Goal: Information Seeking & Learning: Understand process/instructions

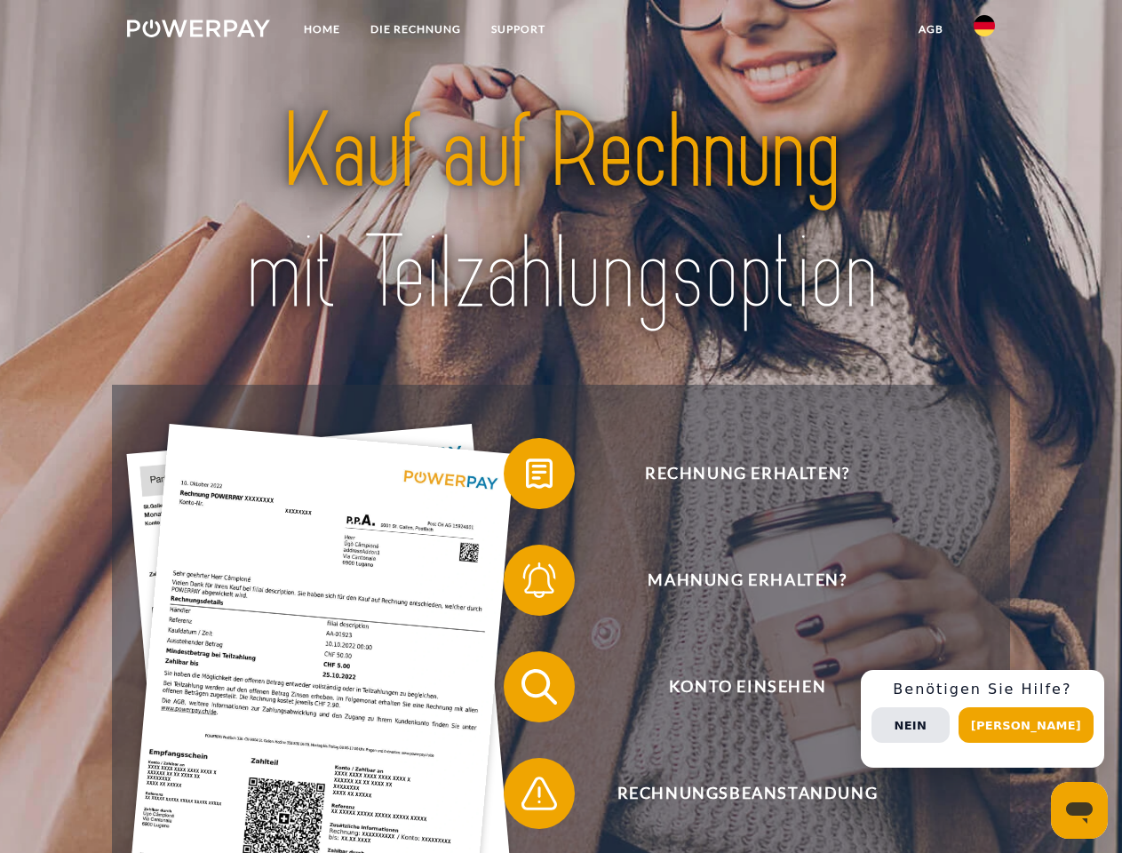
click at [198, 31] on img at bounding box center [198, 29] width 143 height 18
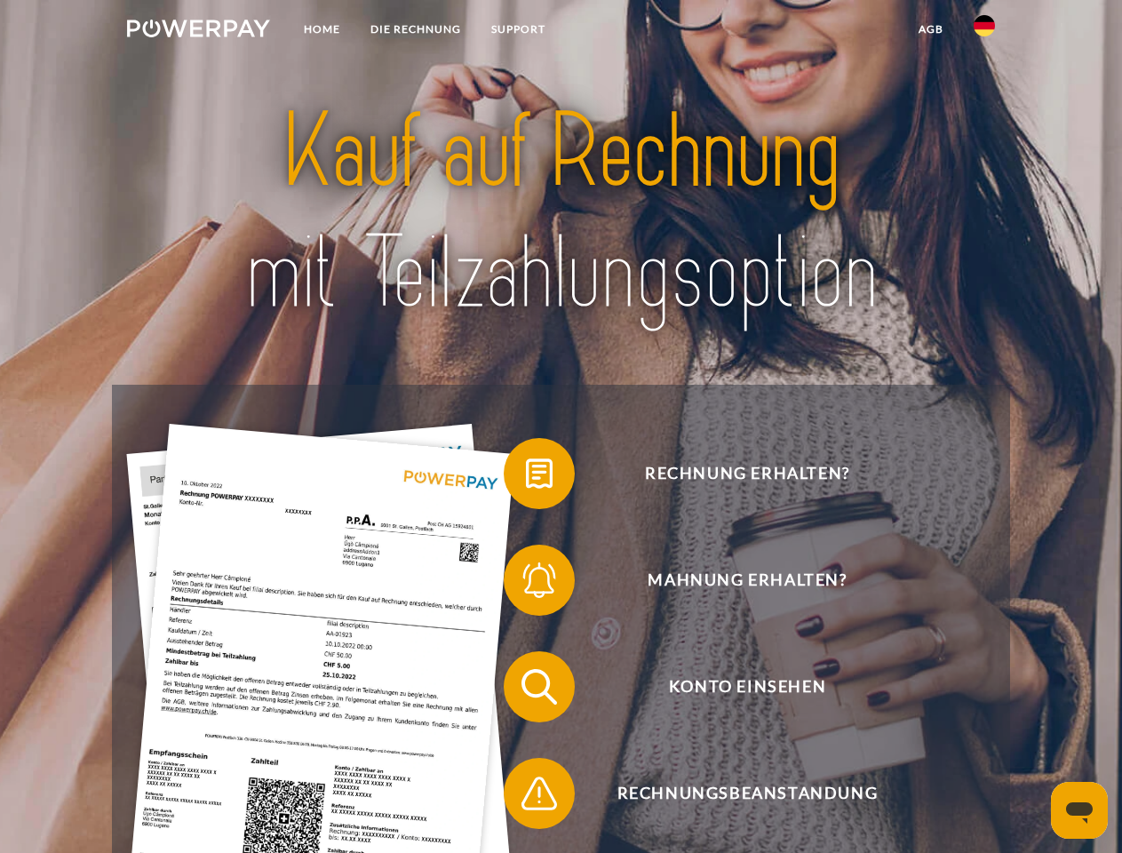
click at [984, 31] on img at bounding box center [983, 25] width 21 height 21
click at [930, 29] on link "agb" at bounding box center [930, 29] width 55 height 32
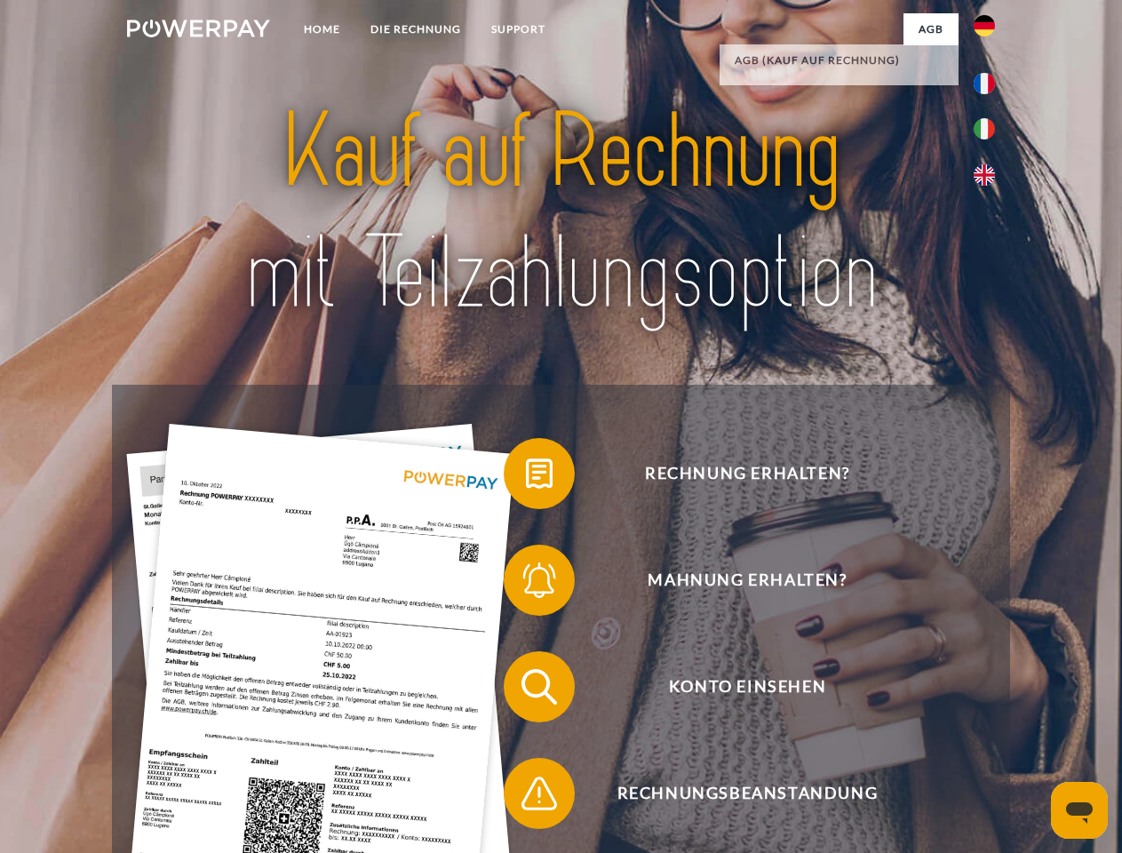
click at [526, 477] on span at bounding box center [512, 473] width 89 height 89
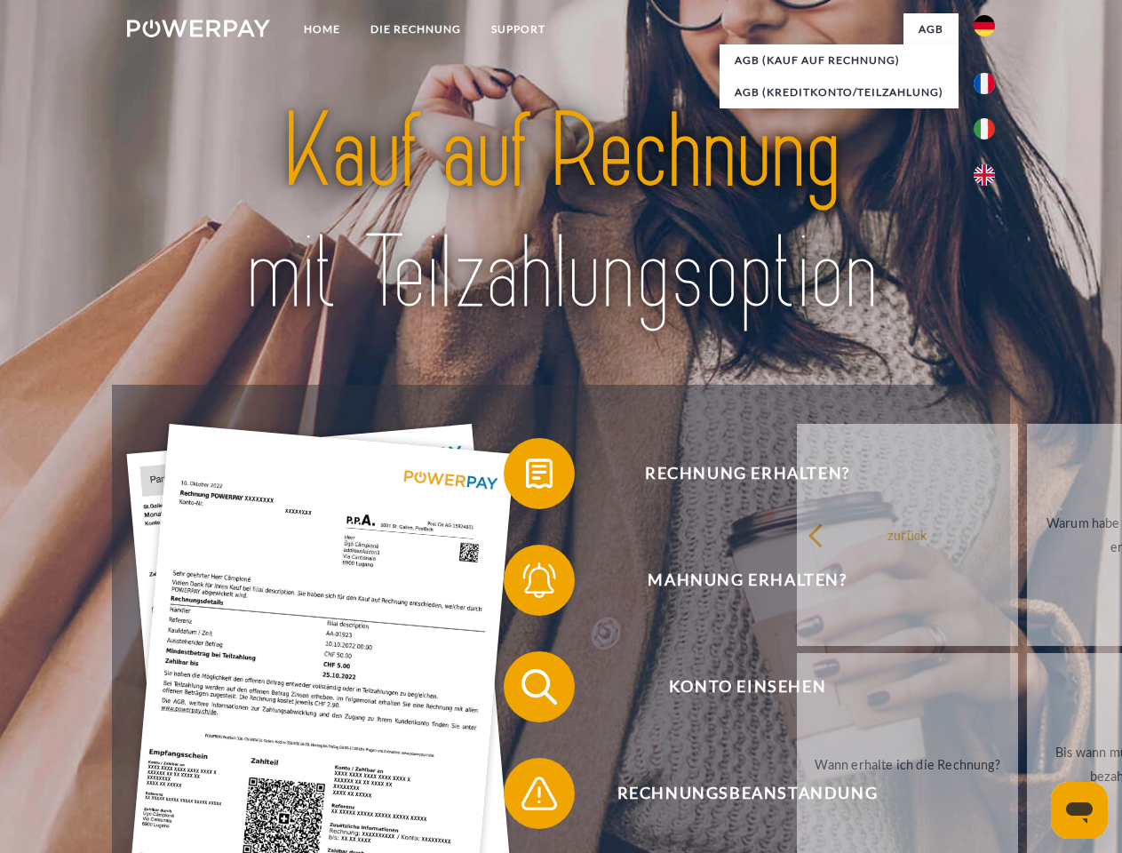
click at [526, 584] on span at bounding box center [512, 580] width 89 height 89
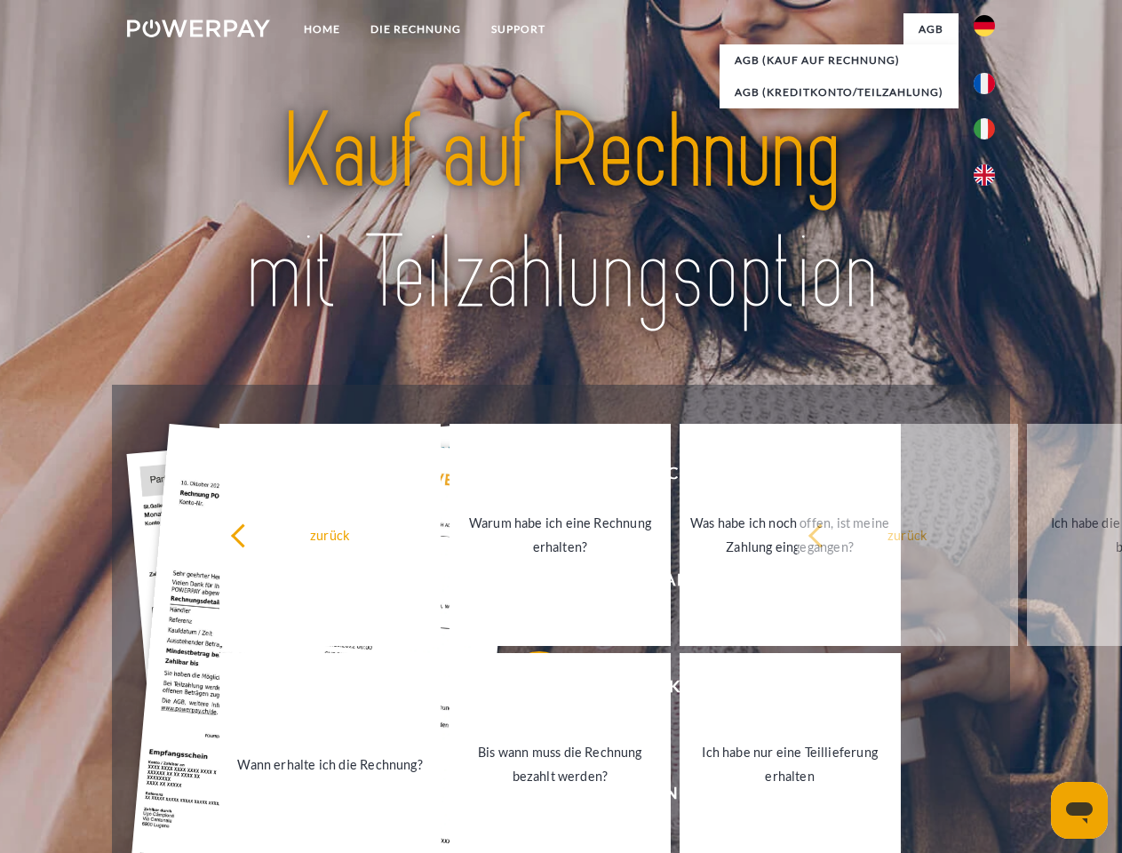
click at [526, 690] on link "Bis wann muss die Rechnung bezahlt werden?" at bounding box center [559, 764] width 221 height 222
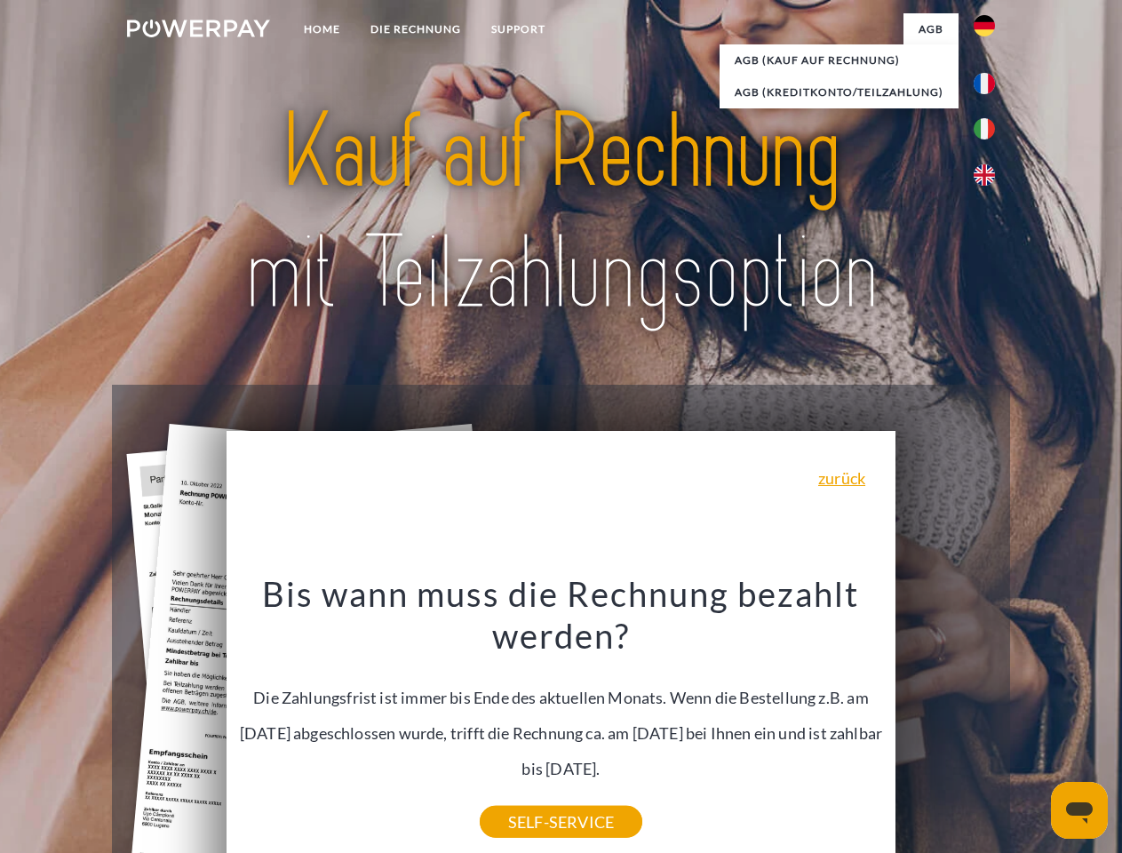
click at [526, 797] on div "Rechnung erhalten? Mahnung erhalten? Konto einsehen" at bounding box center [560, 740] width 897 height 711
click at [989, 719] on div "Rechnung erhalten? Mahnung erhalten? Konto einsehen" at bounding box center [560, 740] width 897 height 711
click at [945, 722] on span "Konto einsehen" at bounding box center [746, 686] width 435 height 71
click at [1032, 725] on header "Home DIE RECHNUNG SUPPORT" at bounding box center [561, 613] width 1122 height 1227
